Goal: Task Accomplishment & Management: Manage account settings

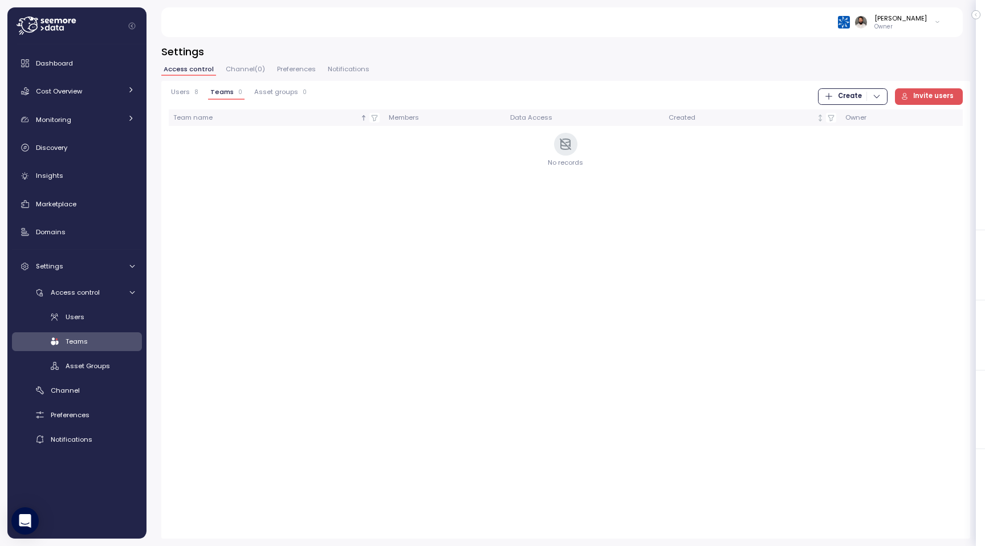
click at [98, 103] on div "Dashboard Cost Overview Compute Workloads Storage Cloud Services Clustering col…" at bounding box center [77, 250] width 130 height 397
click at [99, 99] on link "Cost Overview" at bounding box center [77, 91] width 130 height 23
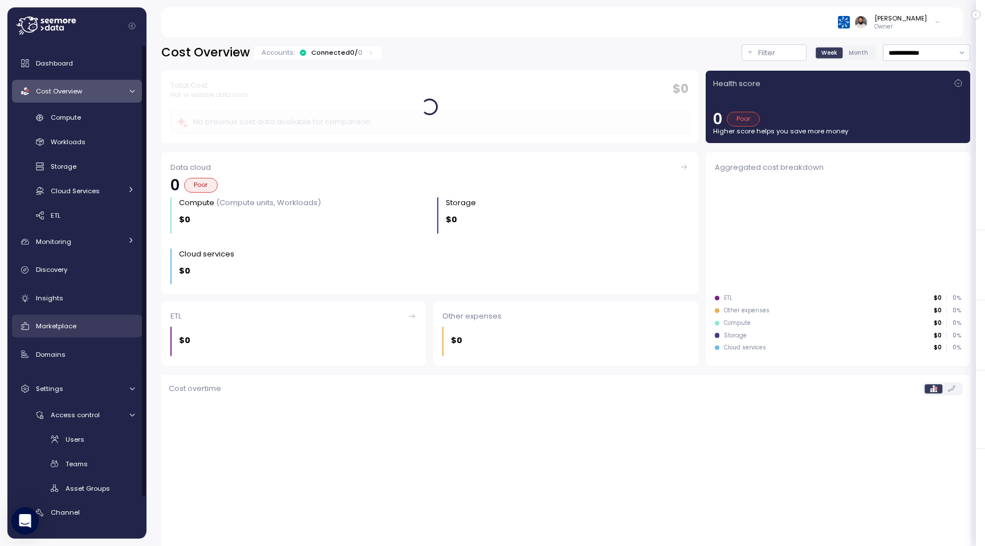
click at [111, 335] on link "Marketplace" at bounding box center [77, 326] width 130 height 23
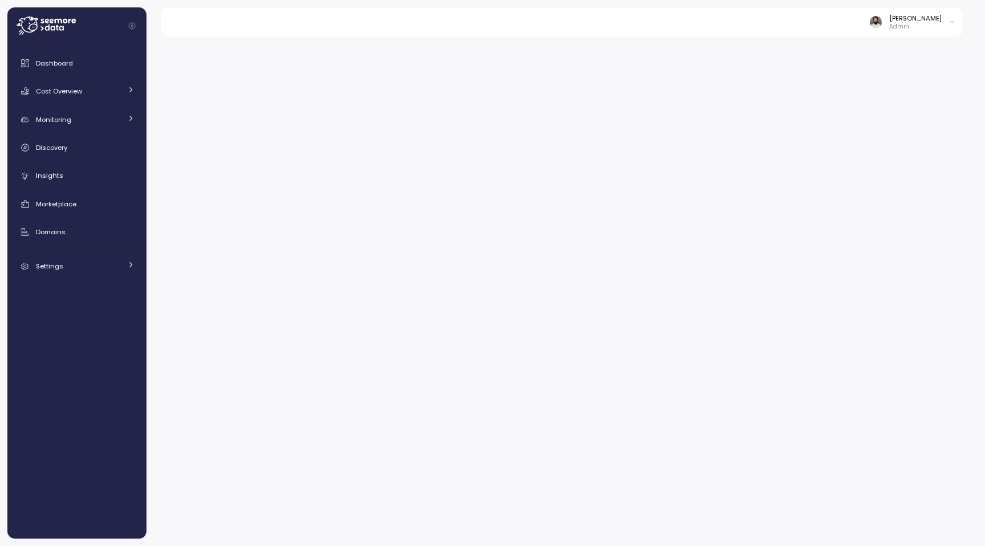
click at [92, 215] on div "Dashboard Cost Overview Compute Workloads Storage Cloud Services Clustering col…" at bounding box center [77, 165] width 130 height 226
click at [92, 205] on div "Marketplace" at bounding box center [85, 203] width 99 height 11
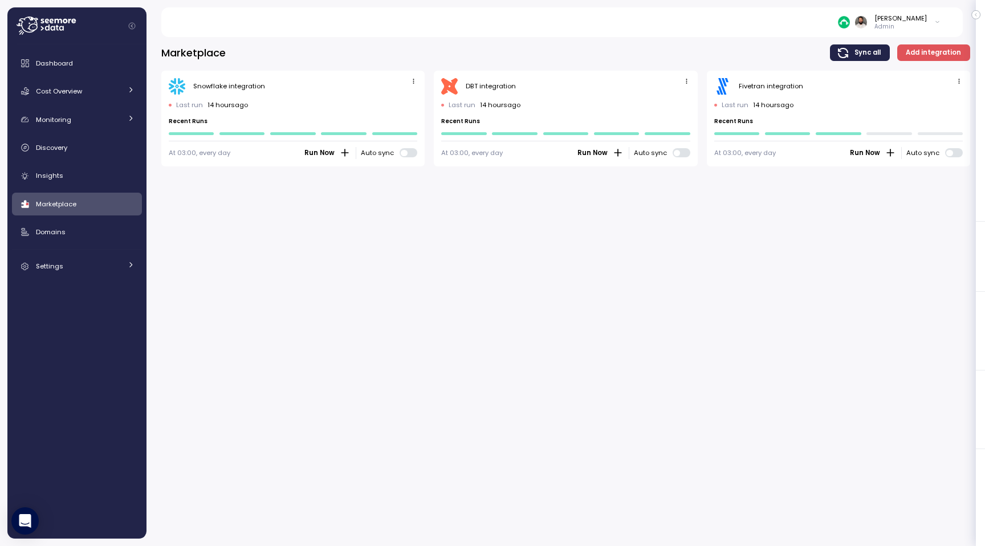
click at [968, 76] on div ".st0{fill:#0073FF;} Fivetran integration Last run 14 hours ago Recent Runs At 0…" at bounding box center [838, 119] width 263 height 96
click at [959, 83] on icon "button" at bounding box center [959, 81] width 1 height 5
click at [933, 101] on button "Edit" at bounding box center [942, 103] width 43 height 16
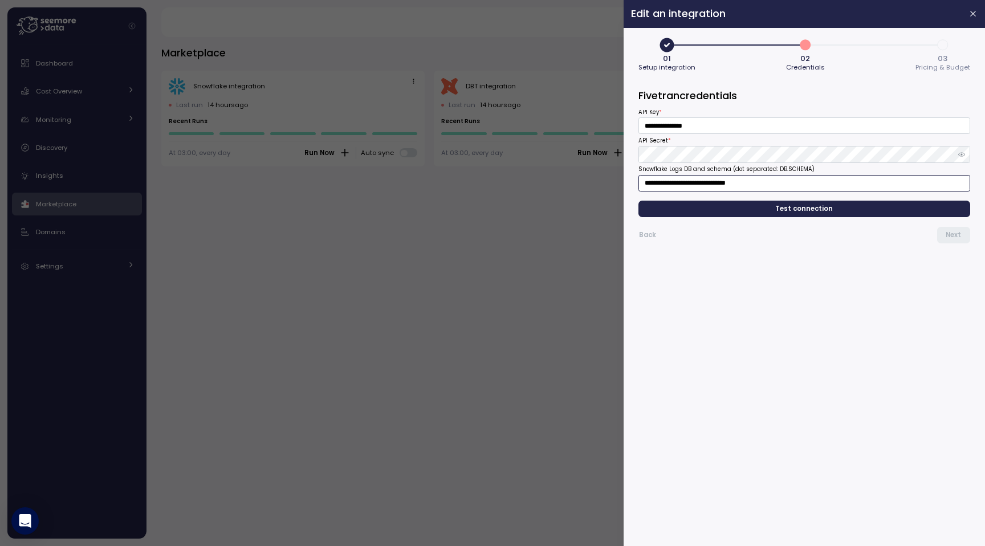
click at [681, 188] on input "**********" at bounding box center [805, 183] width 332 height 17
type input "**********"
click at [769, 201] on button "Test connection" at bounding box center [805, 209] width 332 height 17
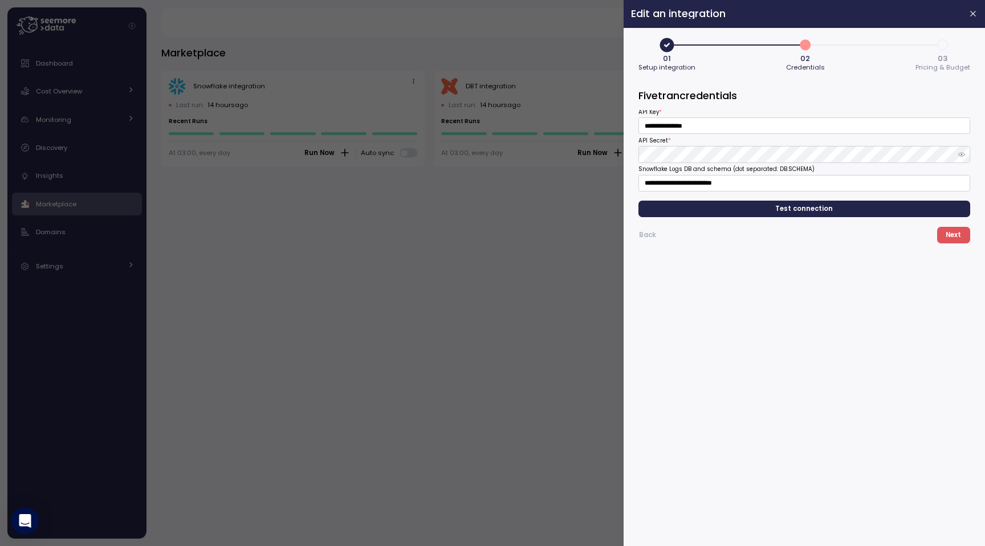
click at [956, 232] on span "Next" at bounding box center [953, 235] width 15 height 15
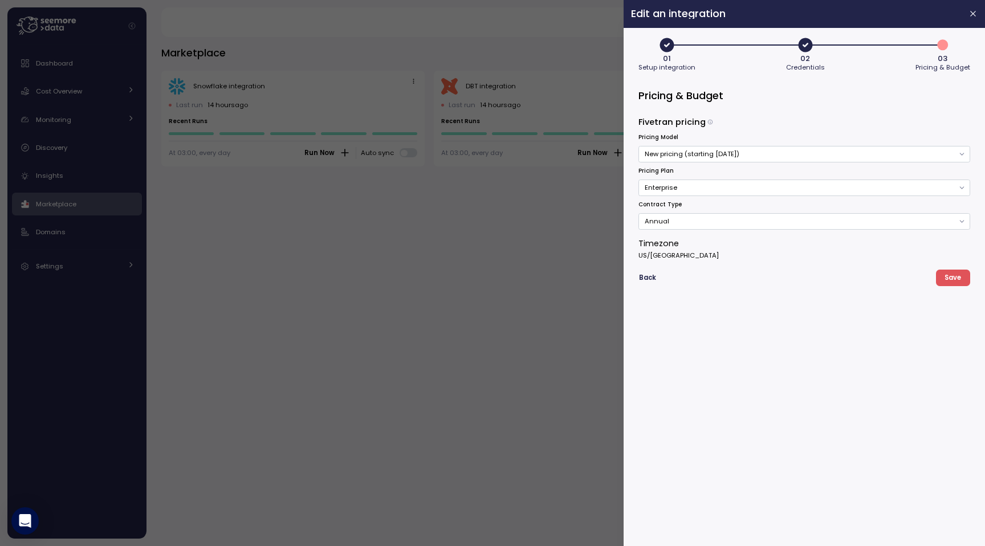
click at [952, 279] on span "Save" at bounding box center [953, 277] width 17 height 15
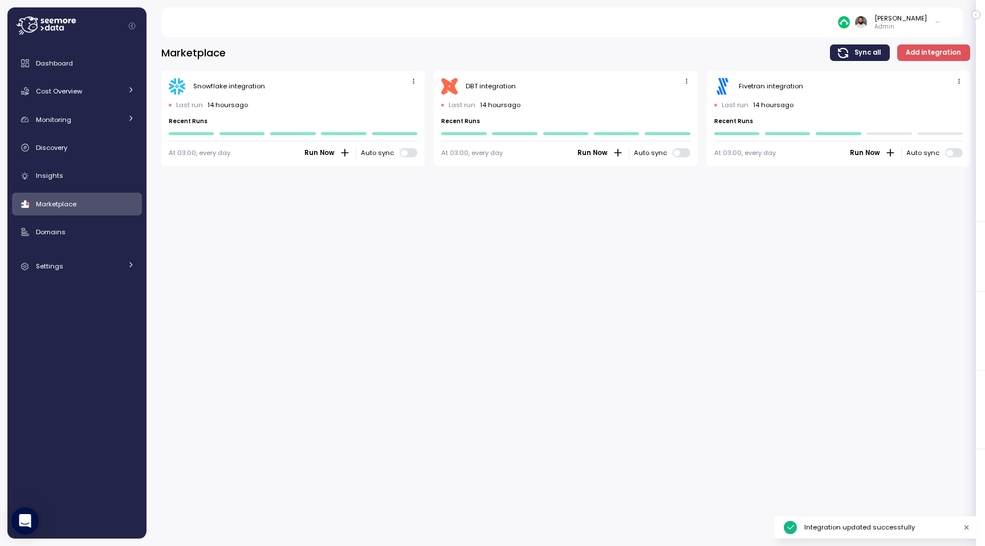
click at [952, 279] on div "Marketplace Sync all Add integration Snowflake integration Last run 14 hours ag…" at bounding box center [566, 288] width 839 height 517
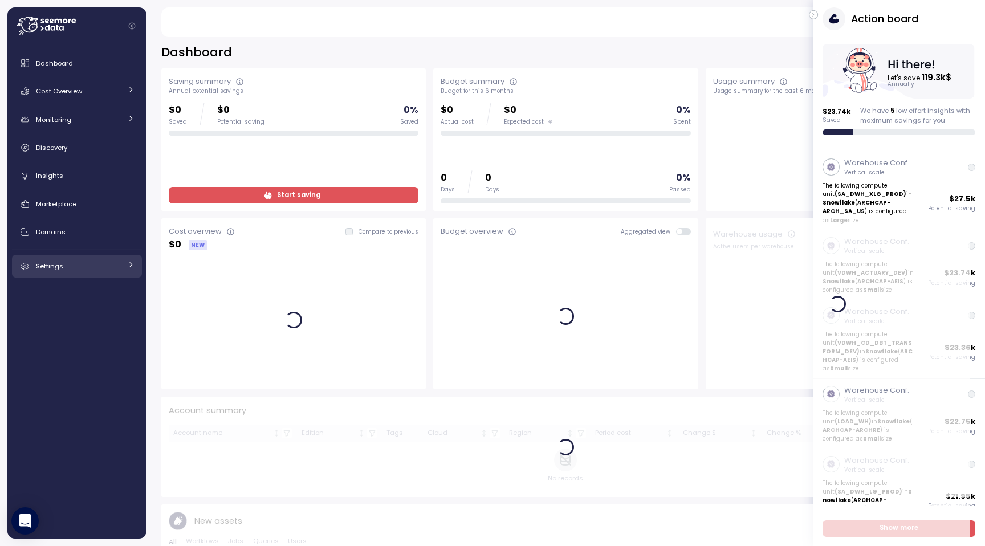
click at [67, 257] on link "Settings" at bounding box center [77, 266] width 130 height 23
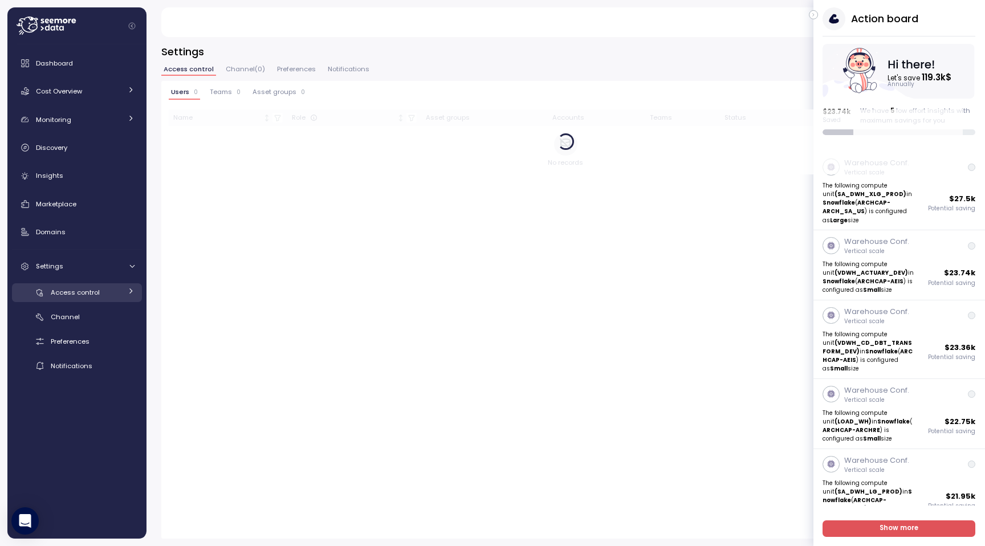
click at [98, 295] on span "Access control" at bounding box center [75, 292] width 49 height 9
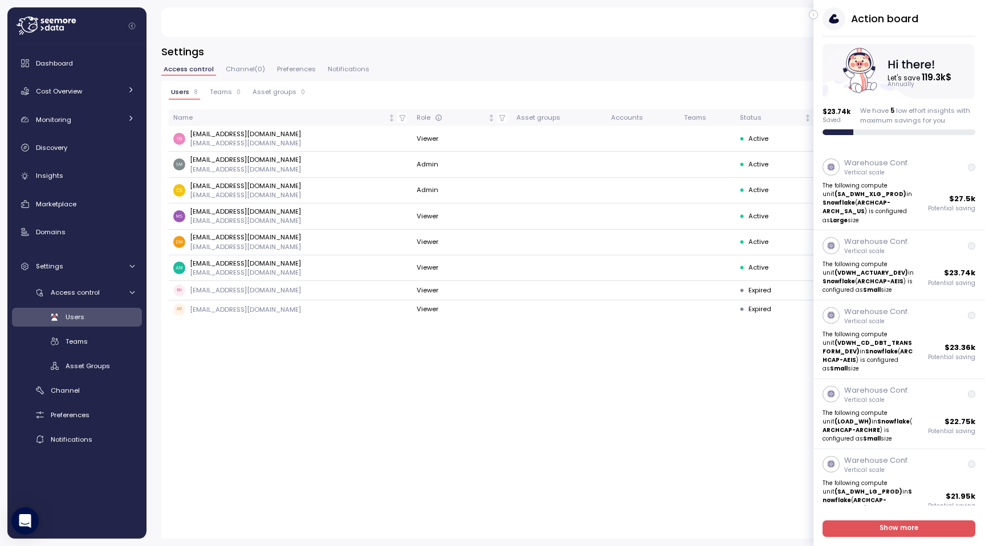
click at [245, 93] on div "Users 8 Teams 0 Asset groups 0" at bounding box center [238, 96] width 139 height 16
click at [106, 343] on div "Teams" at bounding box center [100, 341] width 69 height 11
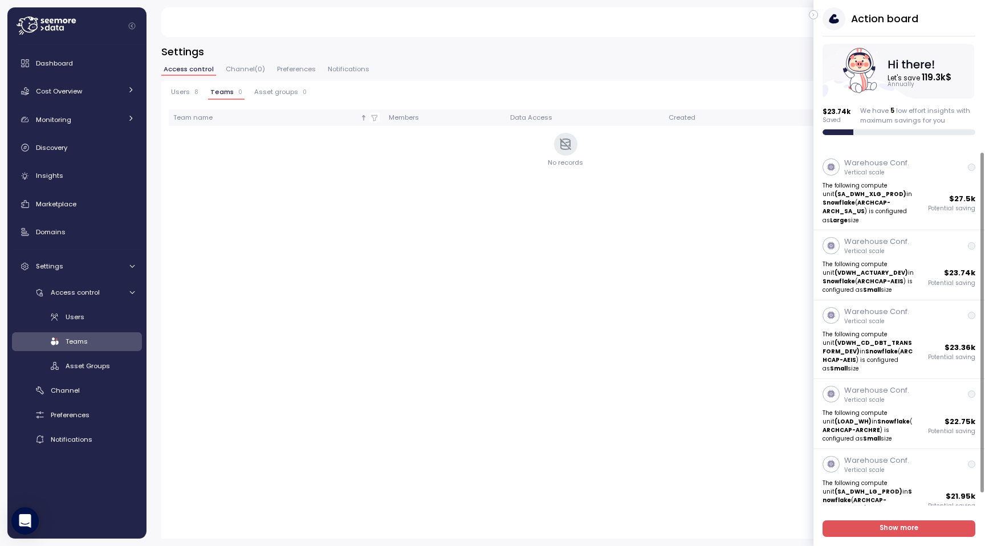
click at [814, 23] on div "Action board Let's save 119.3k $ Annually $ 23.74k Saved We have 5 low effort i…" at bounding box center [900, 71] width 172 height 128
click at [814, 19] on div "Action board Let's save 119.3k $ Annually $ 23.74k Saved We have 5 low effort i…" at bounding box center [900, 71] width 172 height 128
click at [815, 17] on icon "button" at bounding box center [813, 15] width 5 height 14
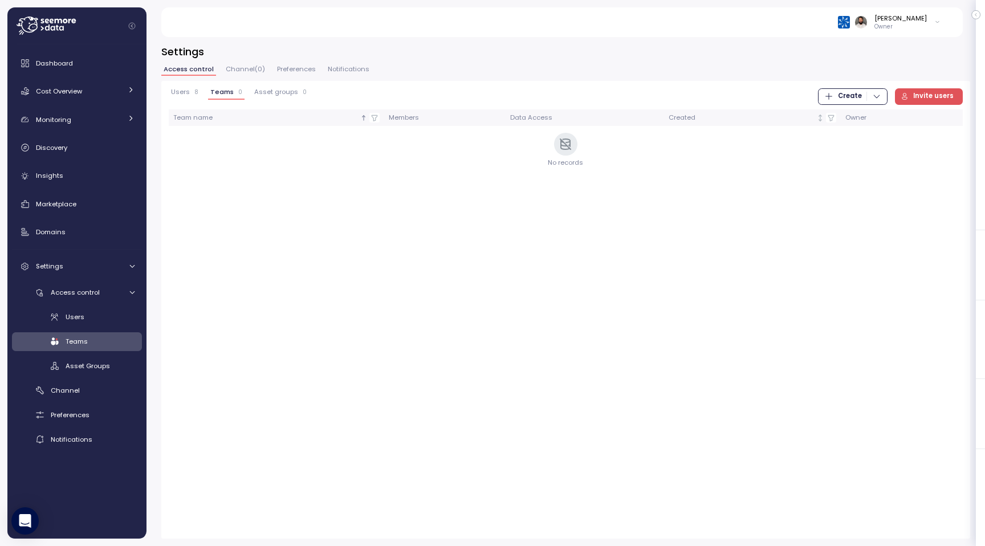
click at [186, 94] on span "Users" at bounding box center [180, 92] width 19 height 6
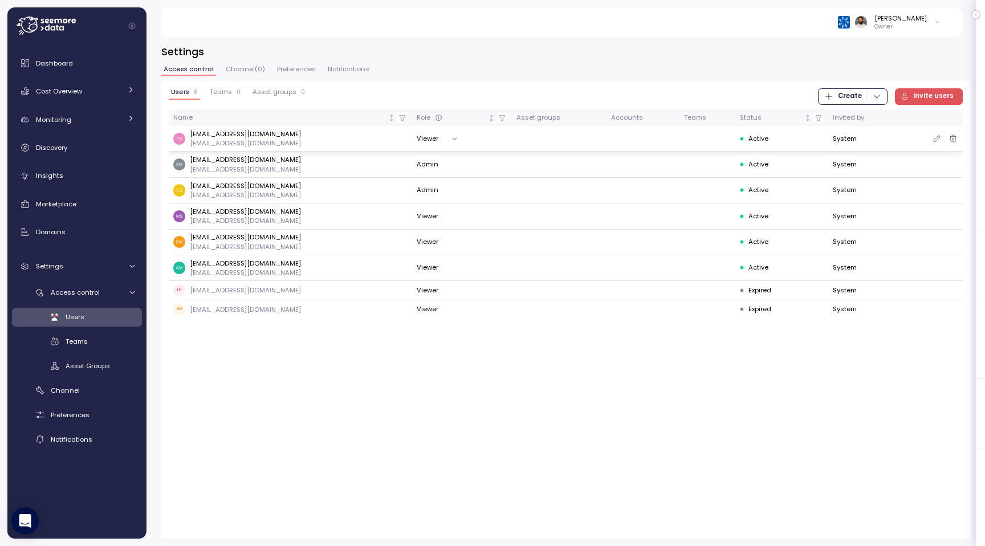
click at [299, 140] on div "tbedford@archinsurance.com tbedford@archinsurance.com" at bounding box center [290, 138] width 234 height 19
click at [933, 143] on button "button" at bounding box center [937, 138] width 10 height 10
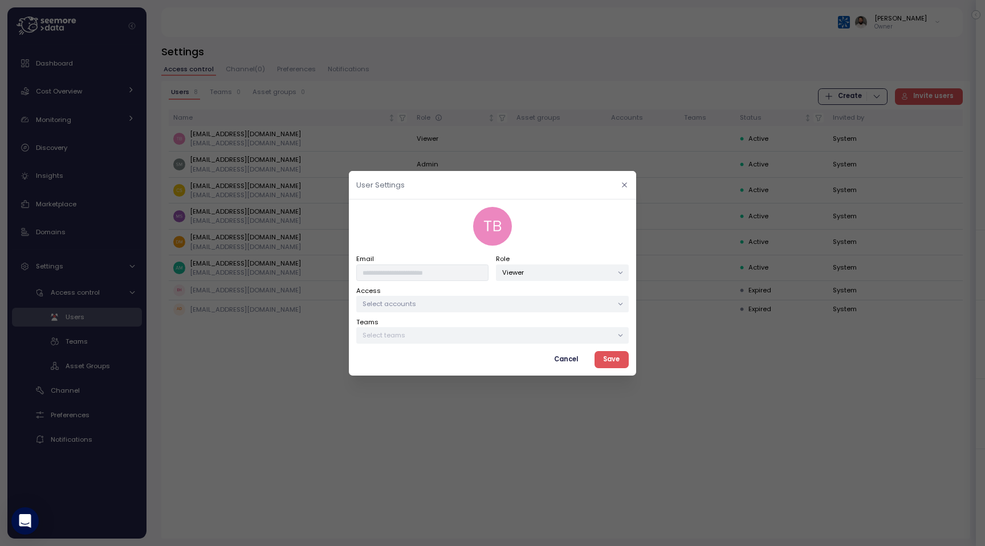
click at [619, 182] on button "button" at bounding box center [624, 184] width 13 height 13
